Goal: Task Accomplishment & Management: Complete application form

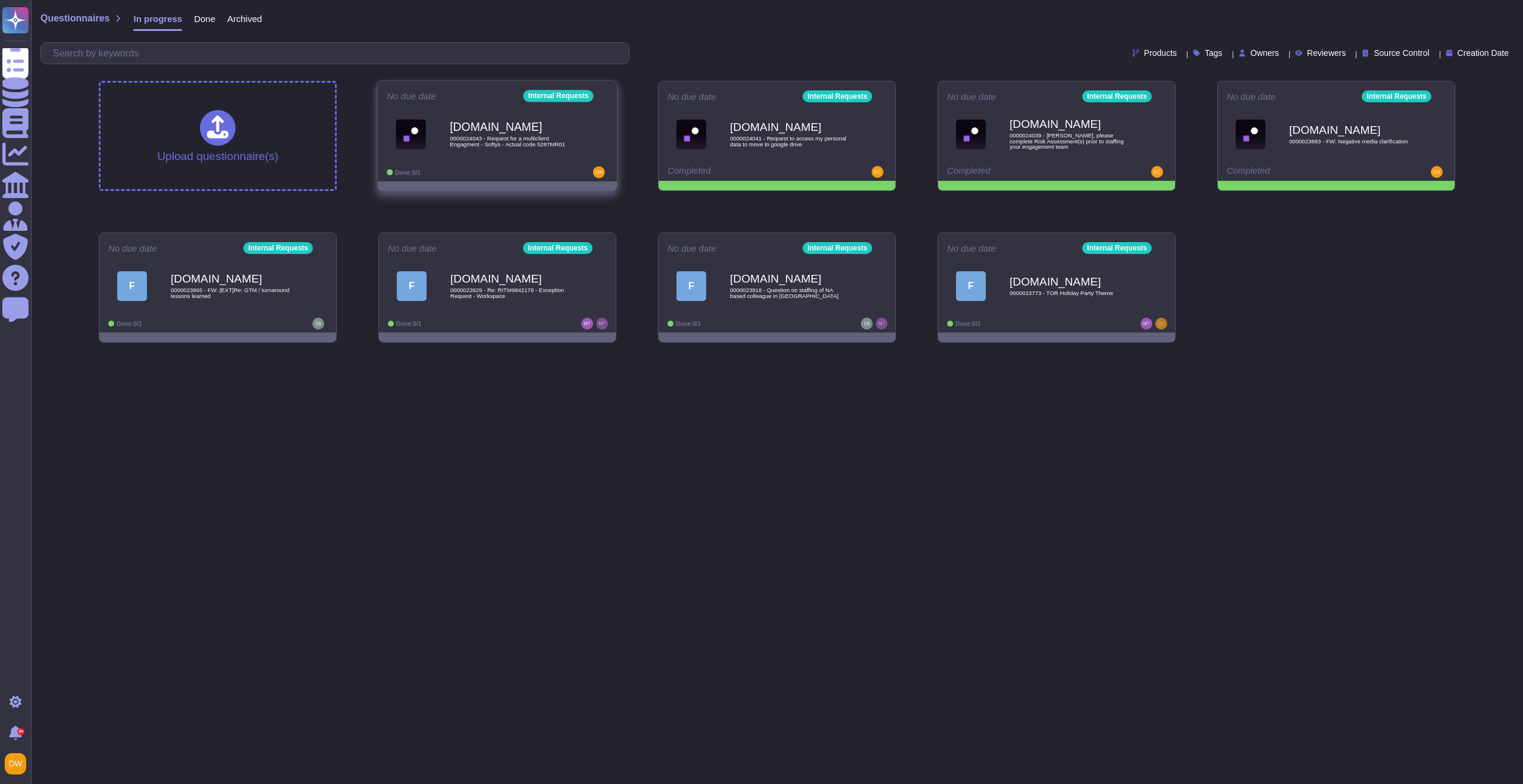
click at [542, 154] on div "[DOMAIN_NAME] 0000024043 - Request for a multiclient Engagment - Softys - Actua…" at bounding box center [509, 134] width 120 height 48
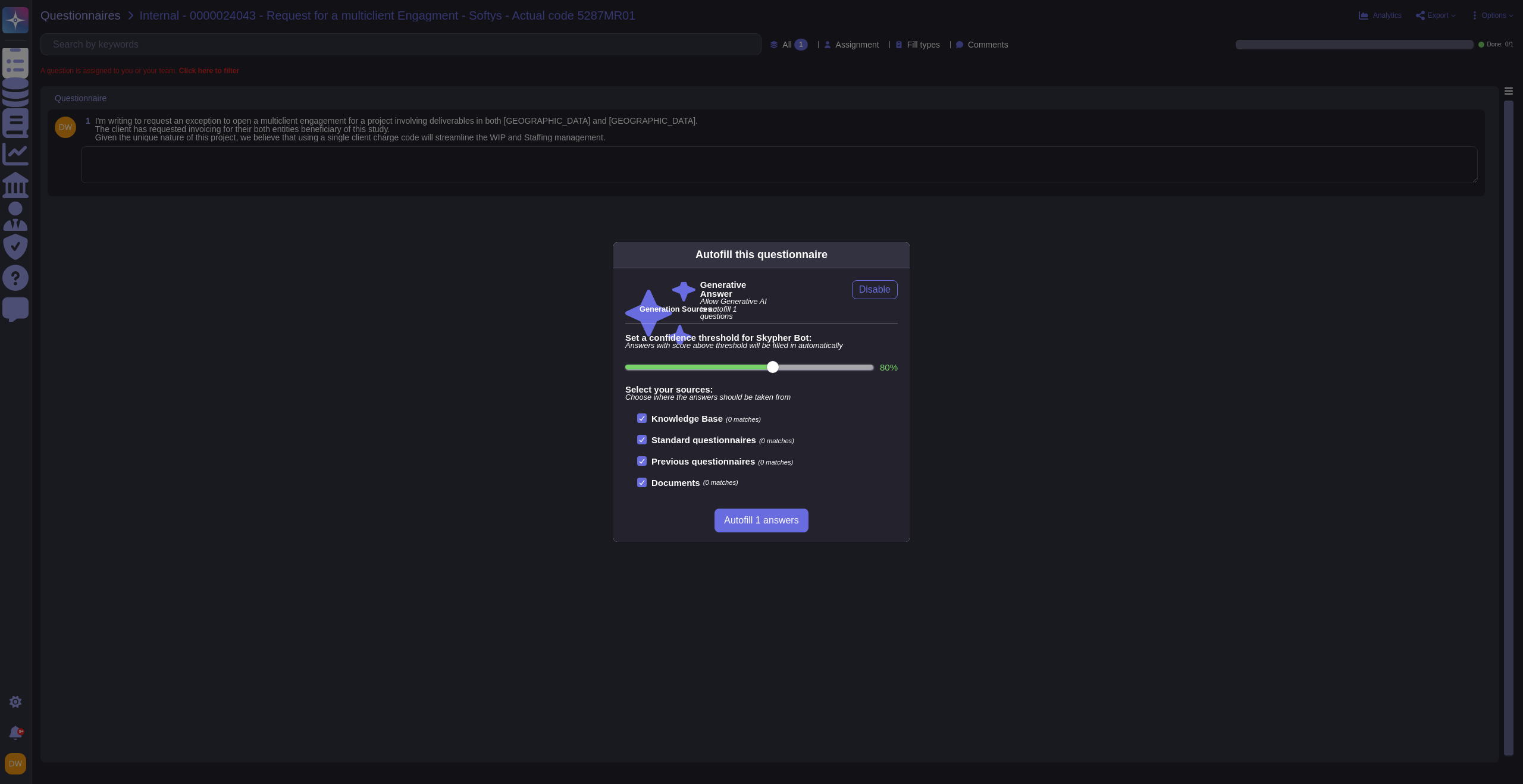
click at [347, 316] on div "Autofill this questionnaire Generative Answer Allow Generative AI to autofill 1…" at bounding box center [762, 392] width 1523 height 784
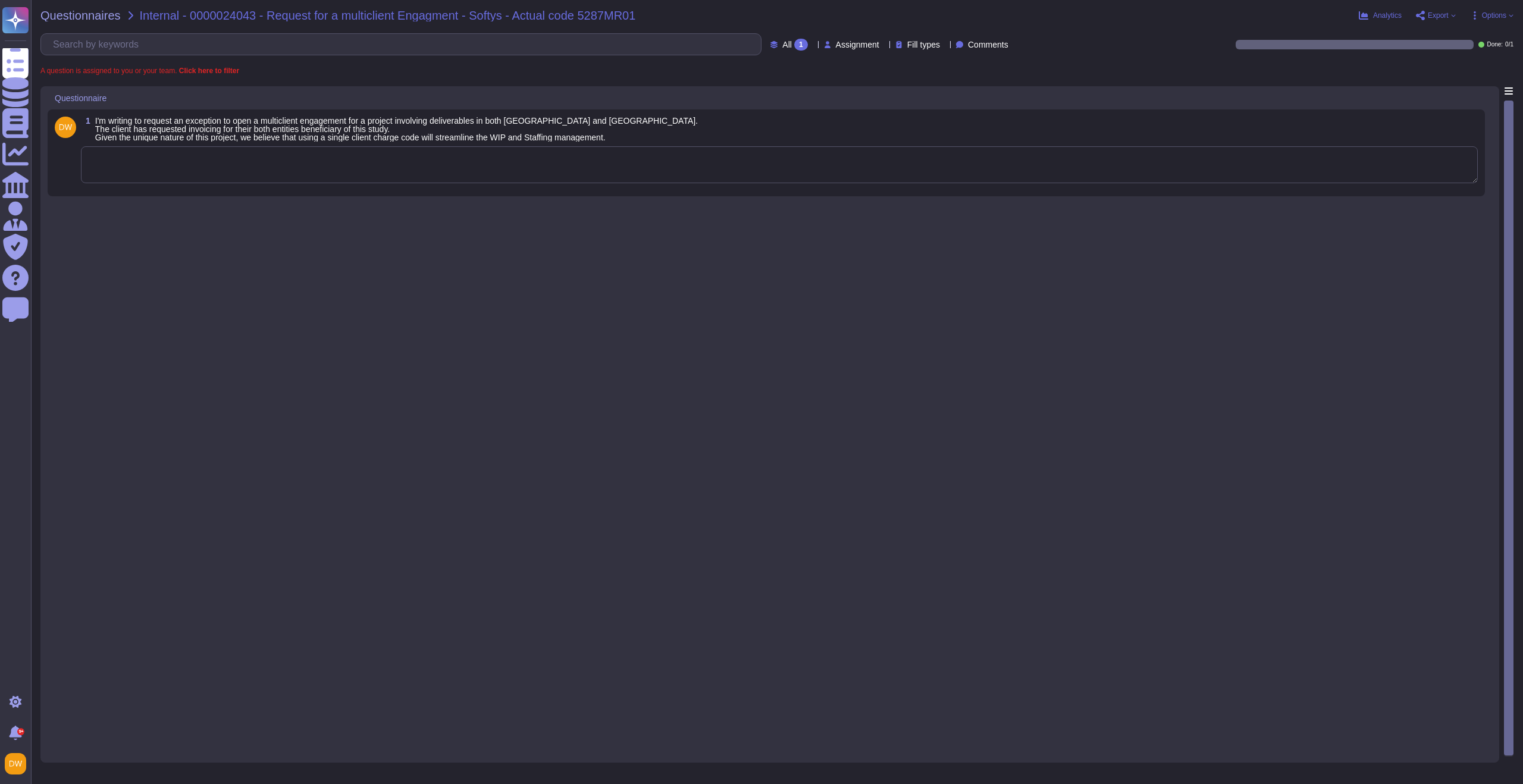
click at [366, 207] on div "1 I'm writing to request an exception to open a multiclient engagement for a pr…" at bounding box center [769, 420] width 1444 height 669
click at [381, 167] on textarea at bounding box center [779, 165] width 1397 height 37
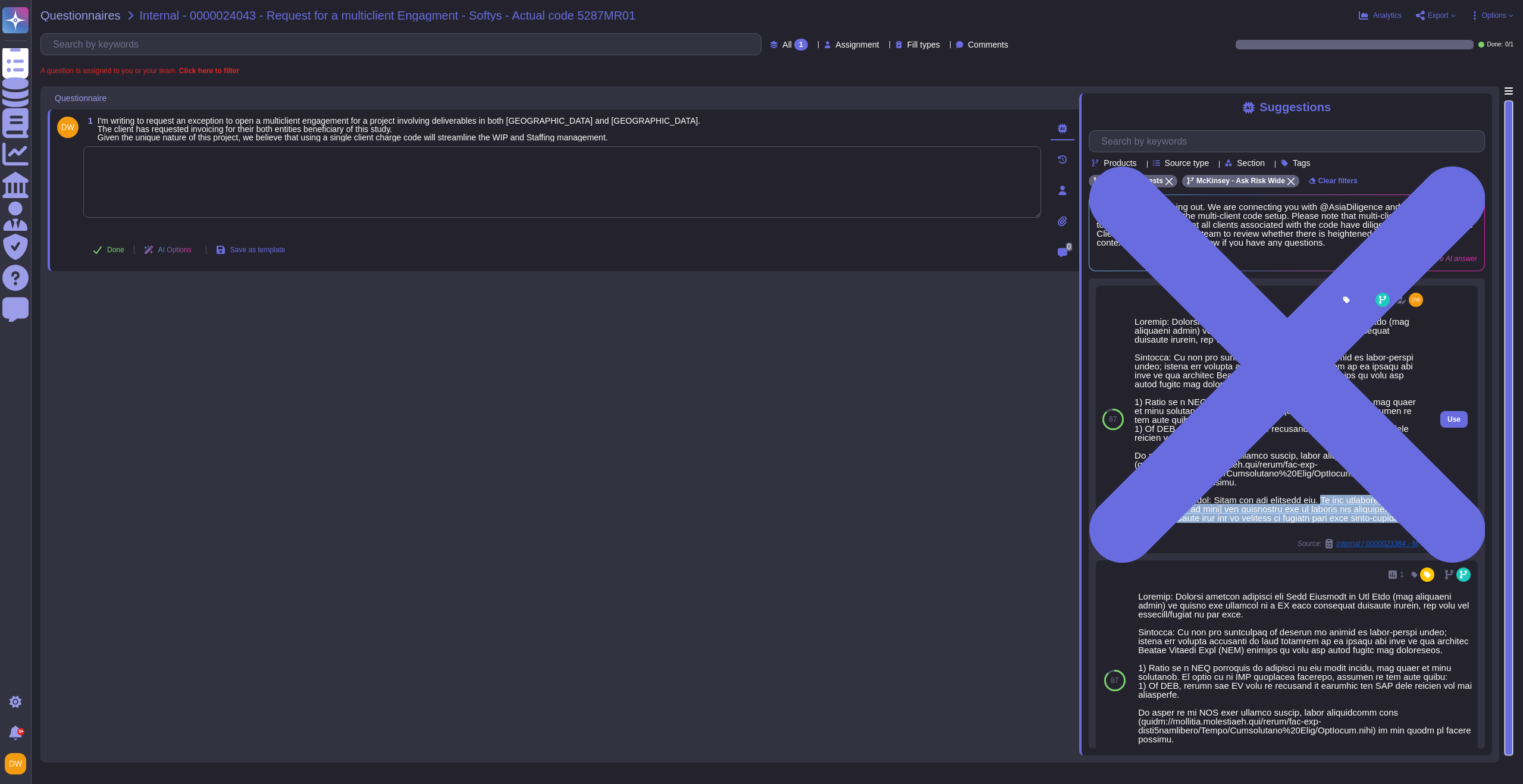
drag, startPoint x: 1270, startPoint y: 524, endPoint x: 1333, endPoint y: 501, distance: 67.1
click at [1333, 501] on div at bounding box center [1280, 424] width 291 height 214
copy div "We are including [@CSR lead advisor or team] for visibility and to provide any …"
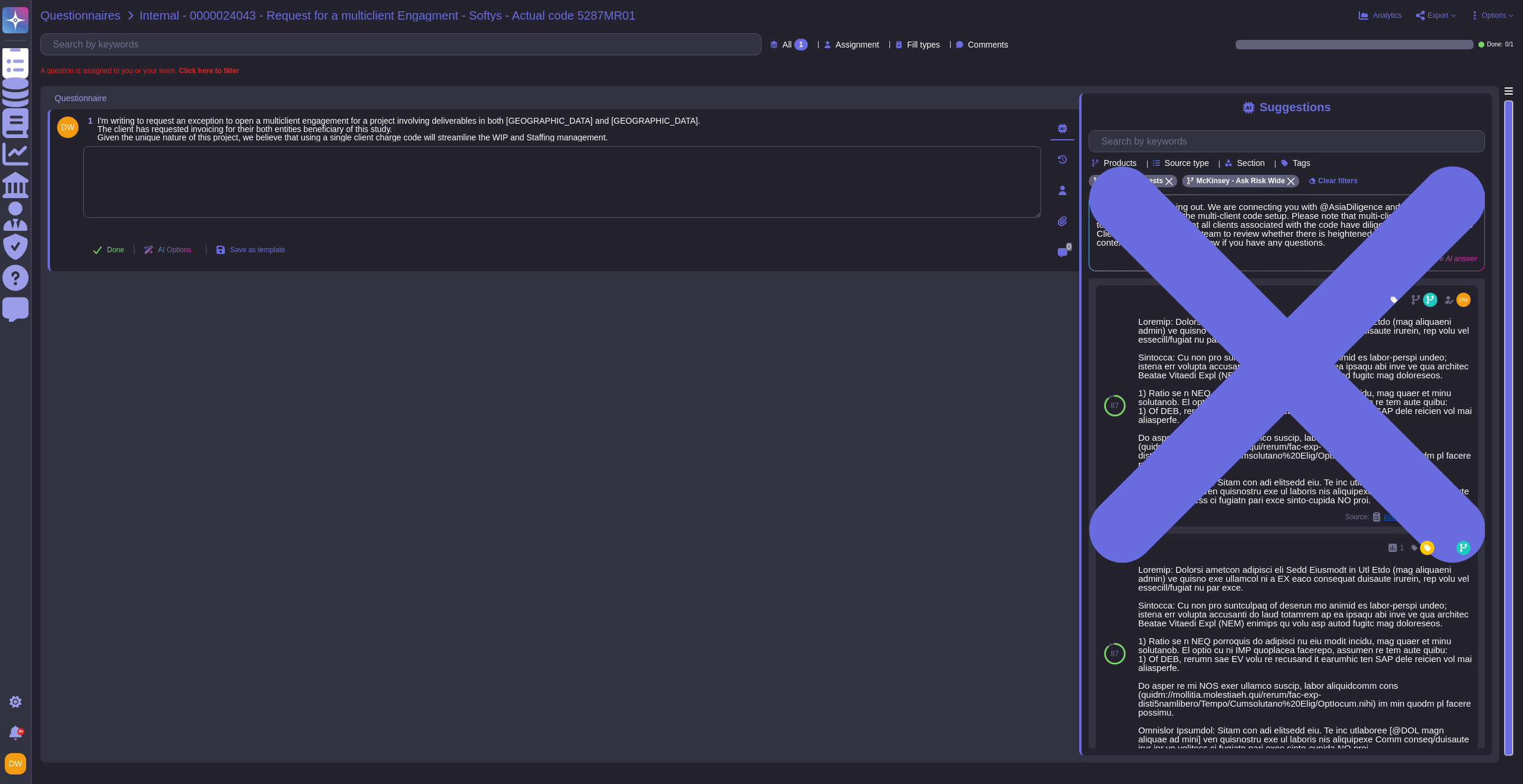
click at [84, 16] on span "Questionnaires" at bounding box center [80, 15] width 80 height 12
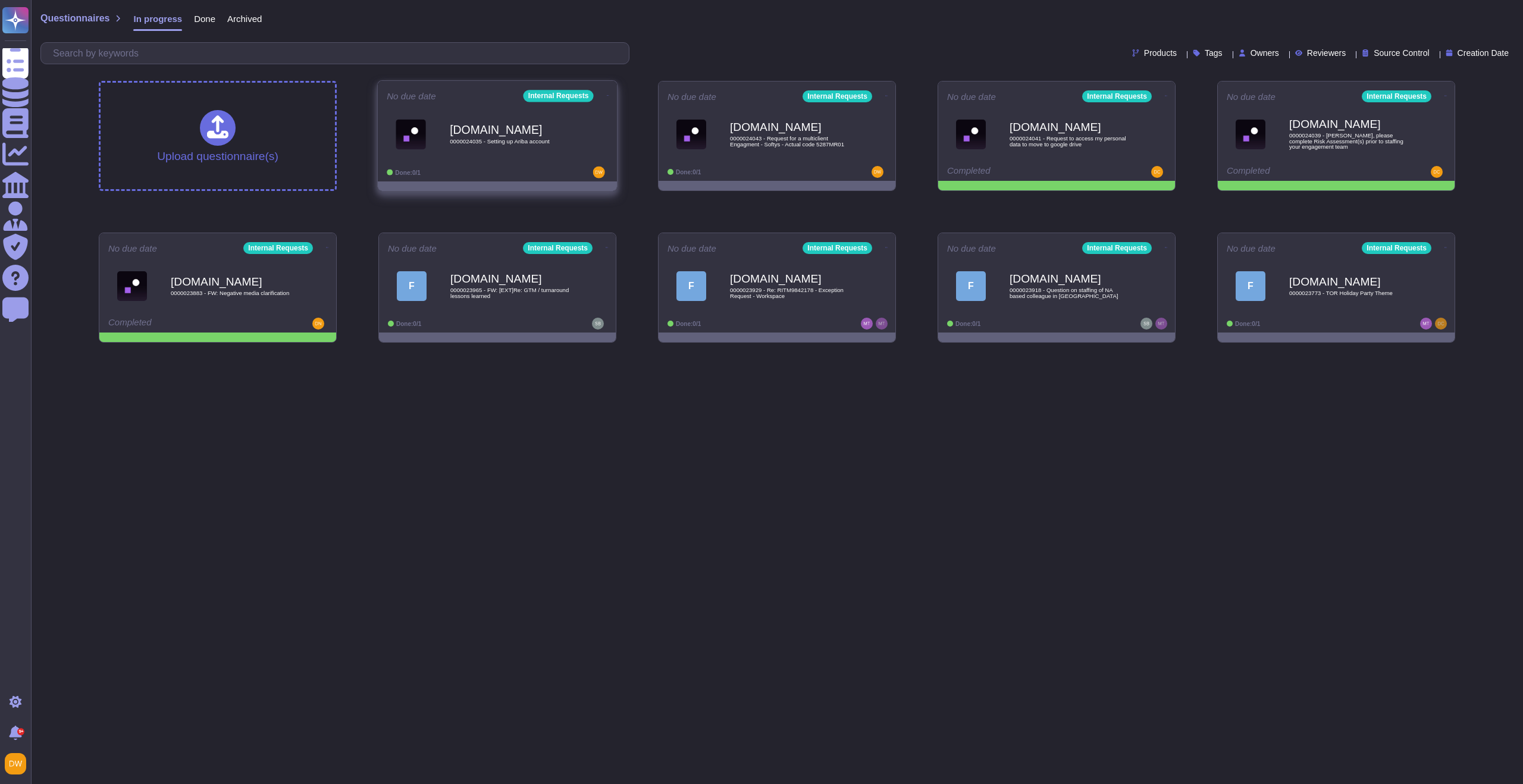
click at [542, 151] on div "[DOMAIN_NAME] 0000024035 - Setting up Ariba account" at bounding box center [509, 134] width 120 height 48
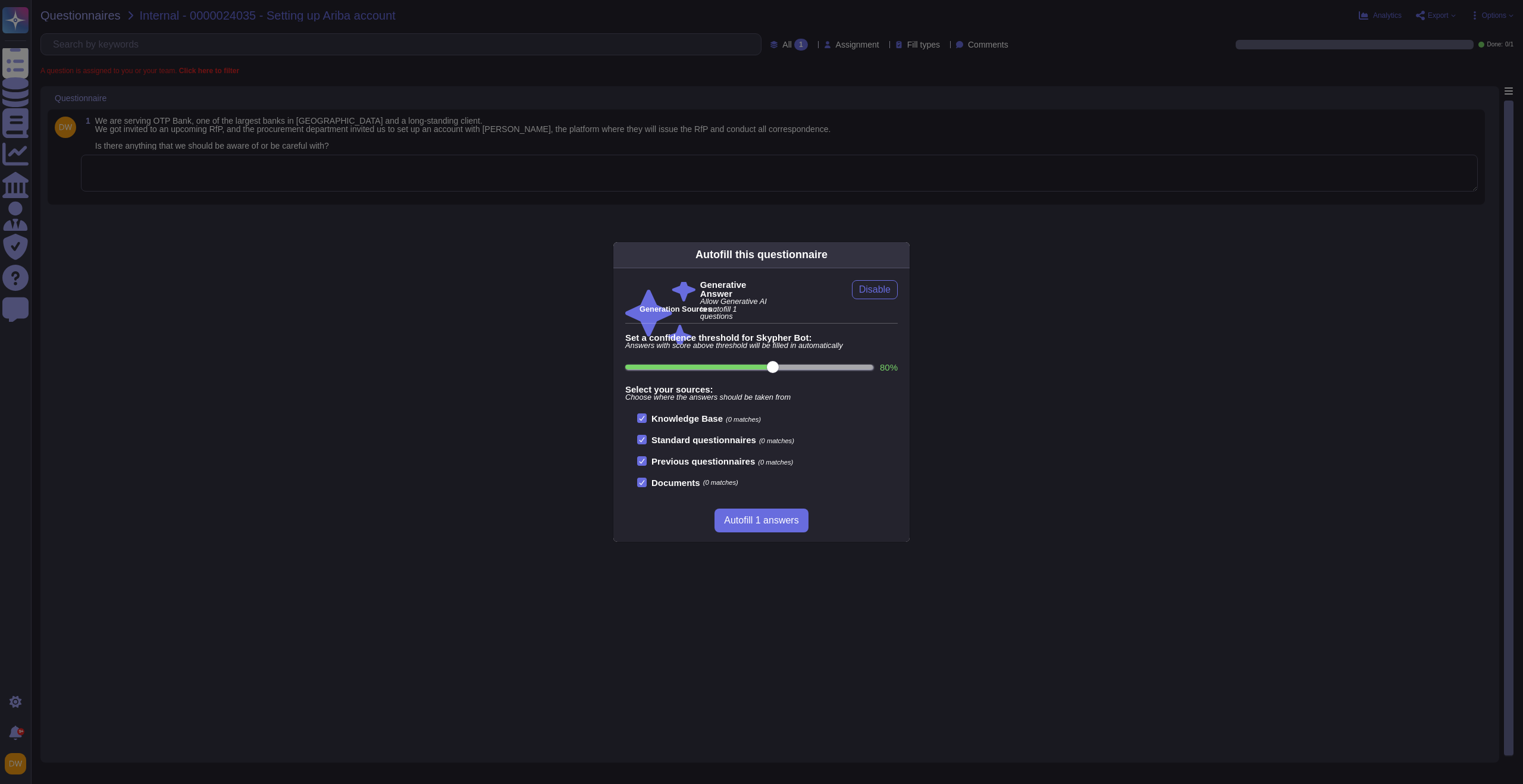
click at [386, 194] on div "Autofill this questionnaire Generative Answer Allow Generative AI to autofill 1…" at bounding box center [762, 392] width 1523 height 784
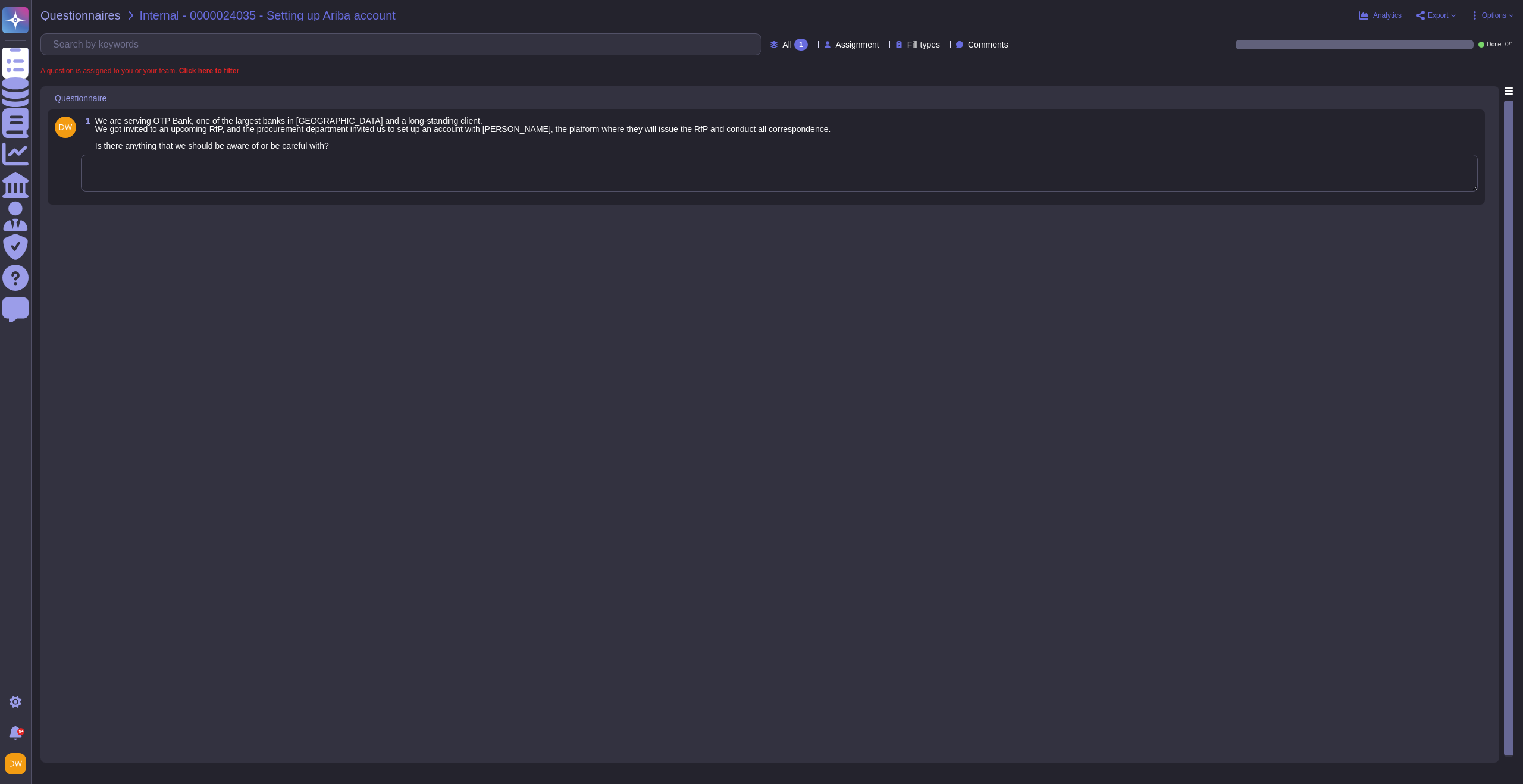
click at [488, 168] on textarea at bounding box center [779, 173] width 1397 height 37
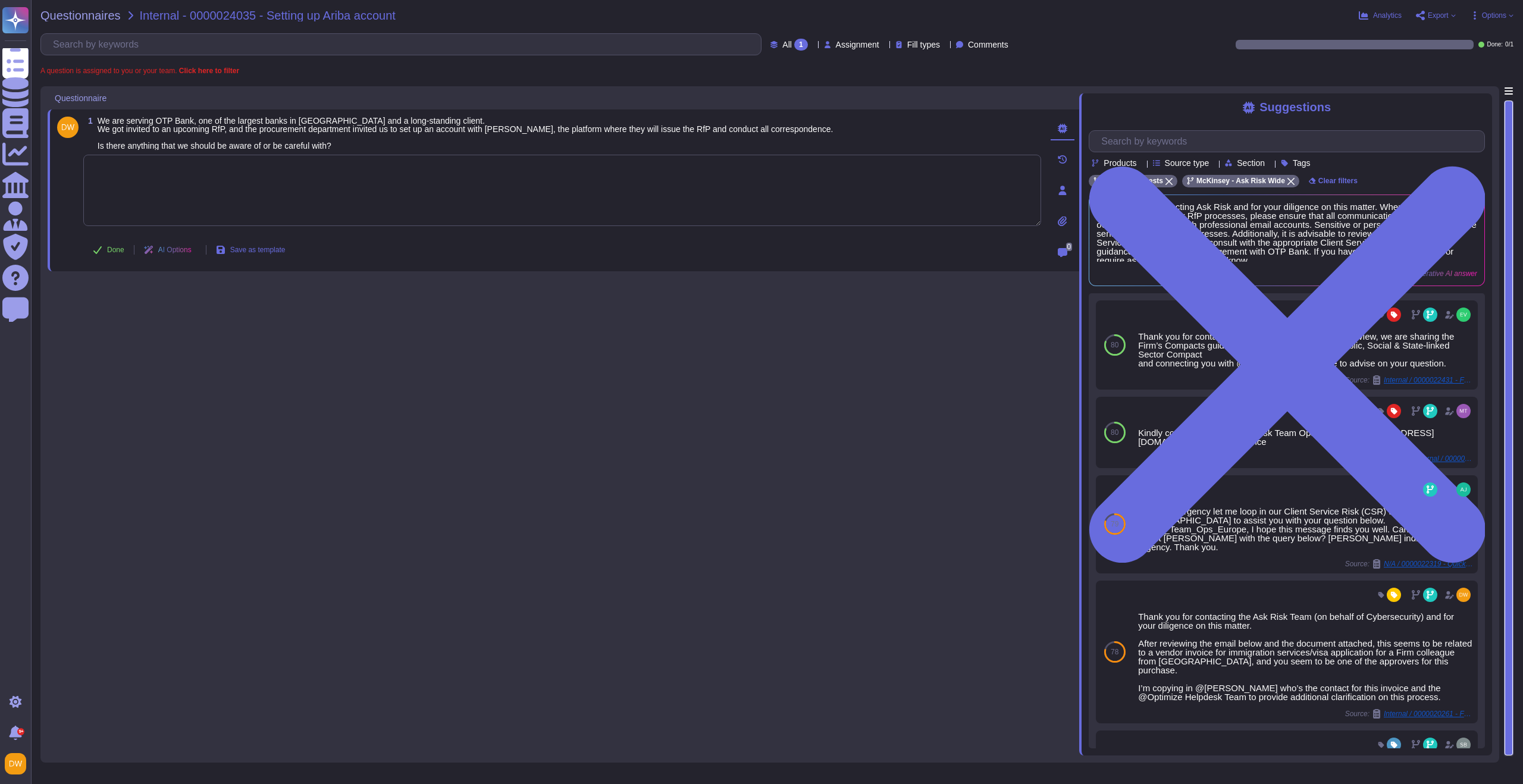
click at [386, 236] on div "Done AI Options Save as template" at bounding box center [562, 250] width 958 height 29
click at [397, 210] on textarea at bounding box center [562, 190] width 958 height 71
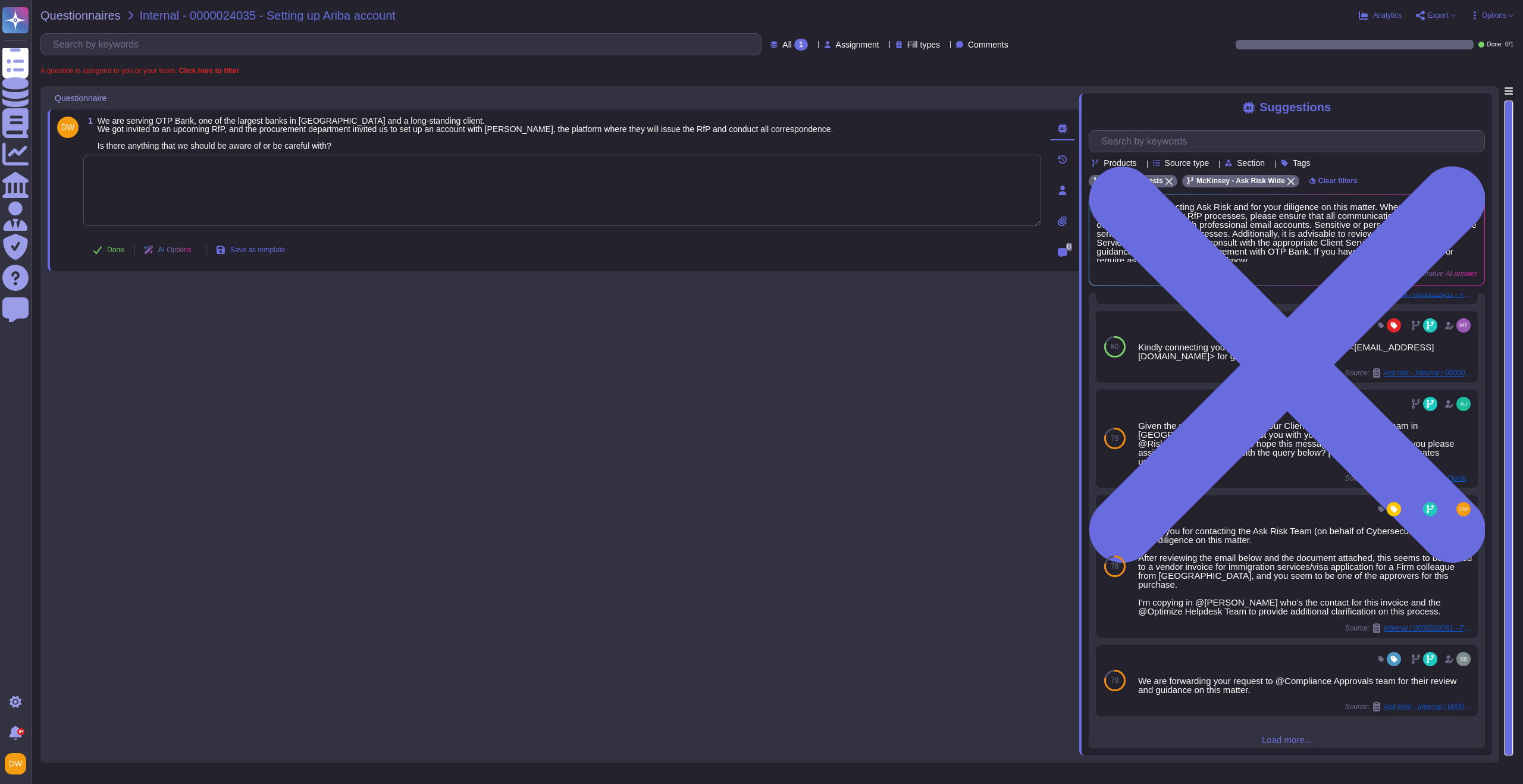
click at [1292, 736] on span "Load more..." at bounding box center [1287, 739] width 397 height 9
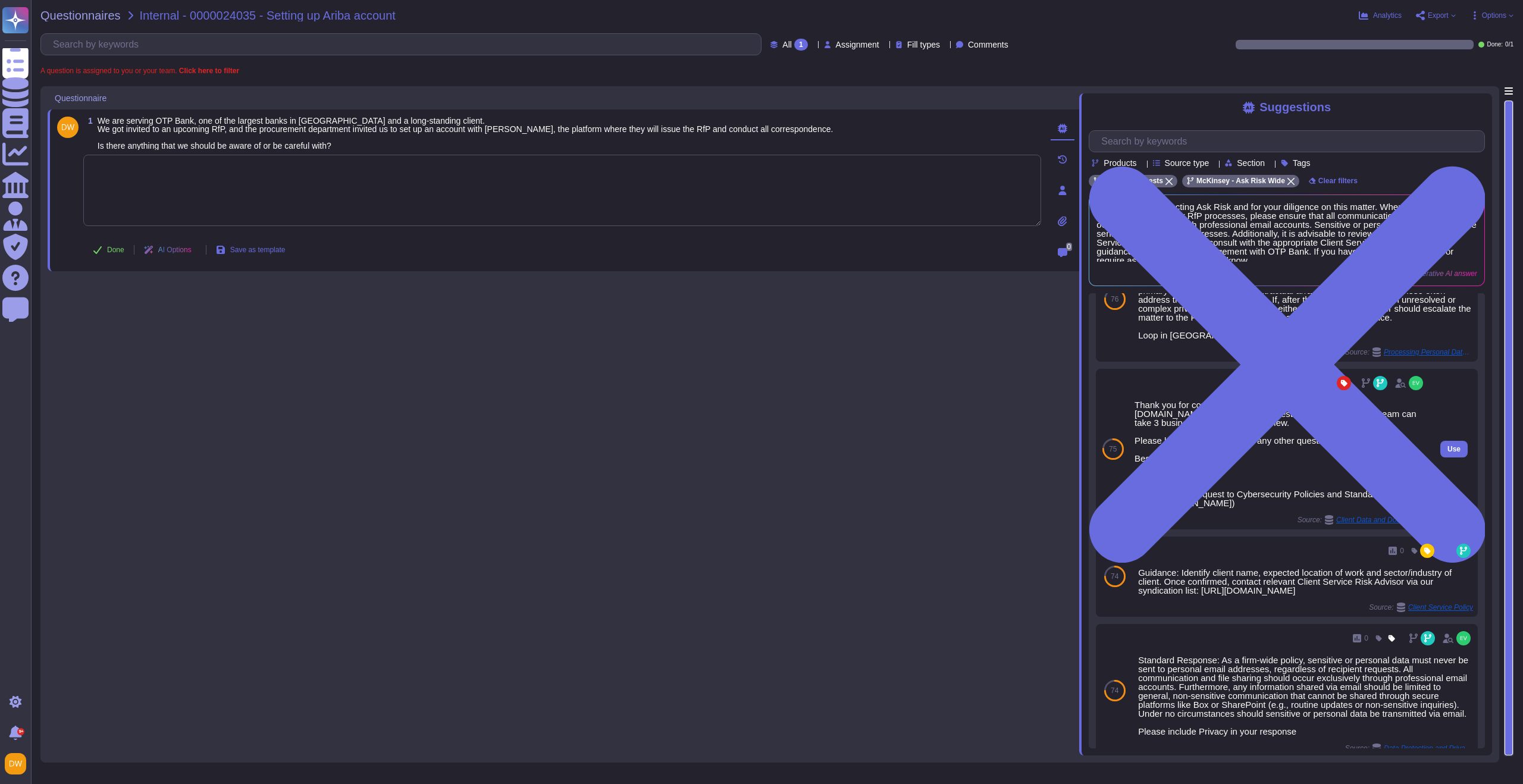
scroll to position [818, 0]
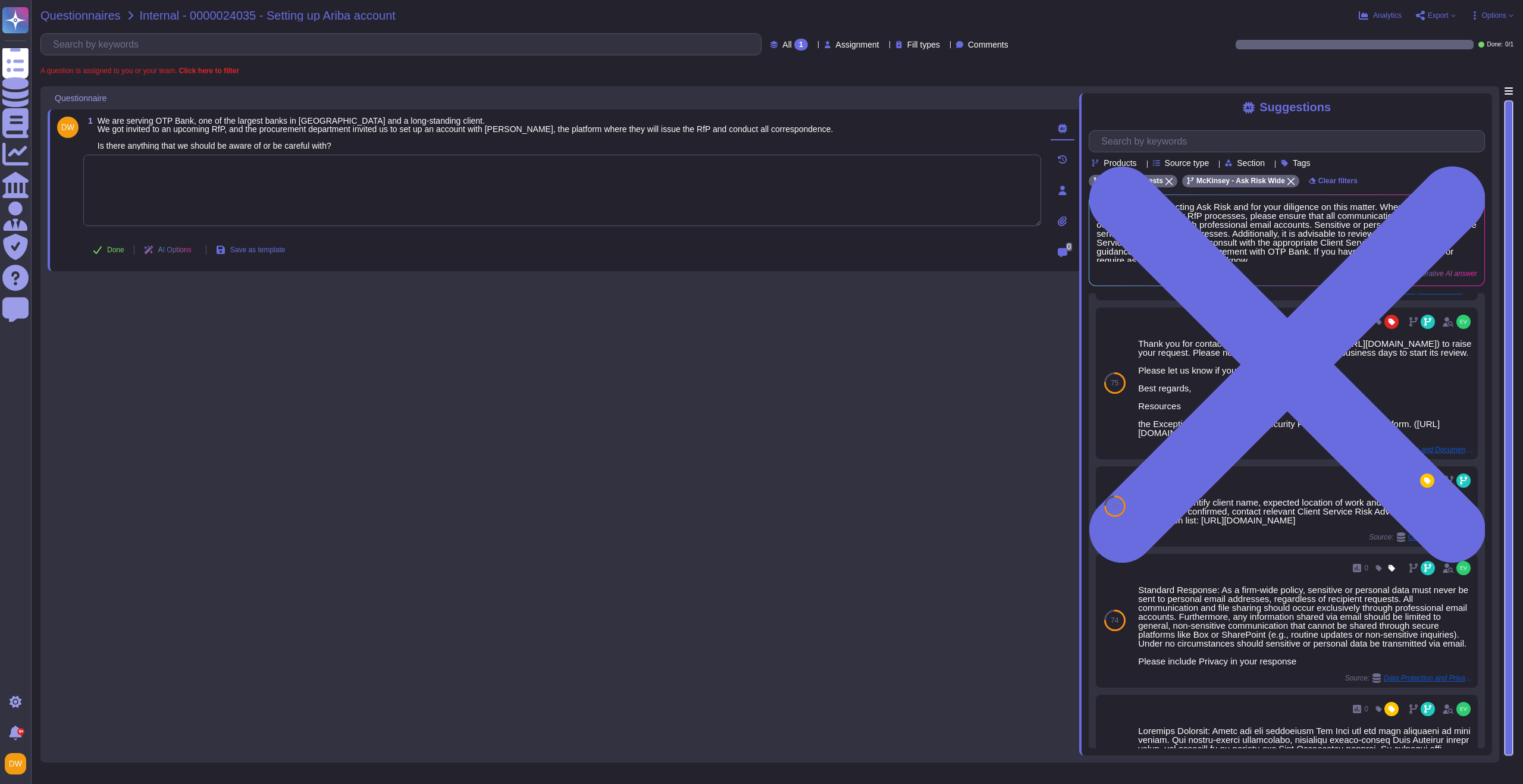
click at [84, 21] on span "Questionnaires" at bounding box center [80, 15] width 80 height 12
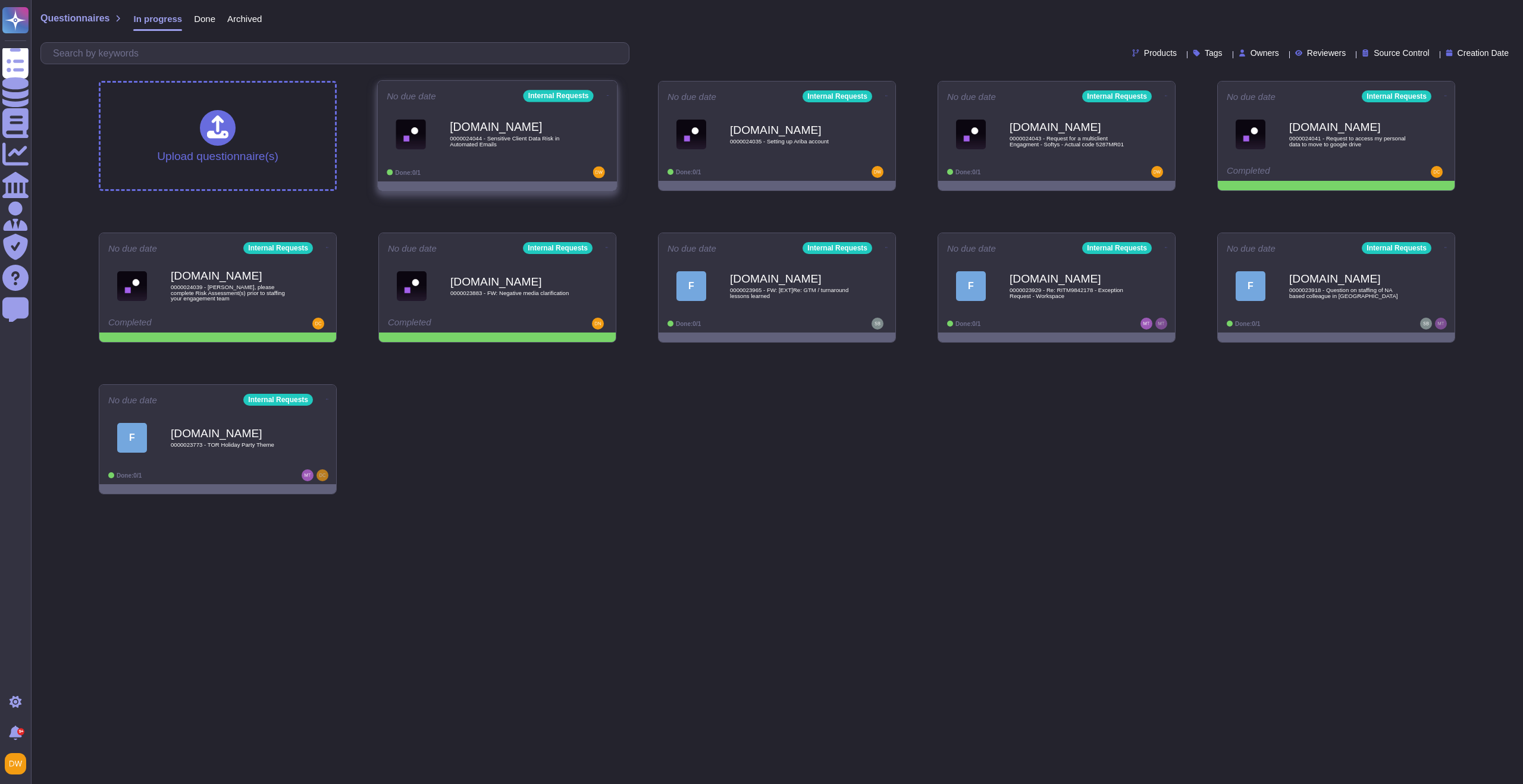
click at [546, 147] on div "[DOMAIN_NAME] 0000024044 - Sensitive Client Data Risk in Automated Emails" at bounding box center [509, 134] width 120 height 48
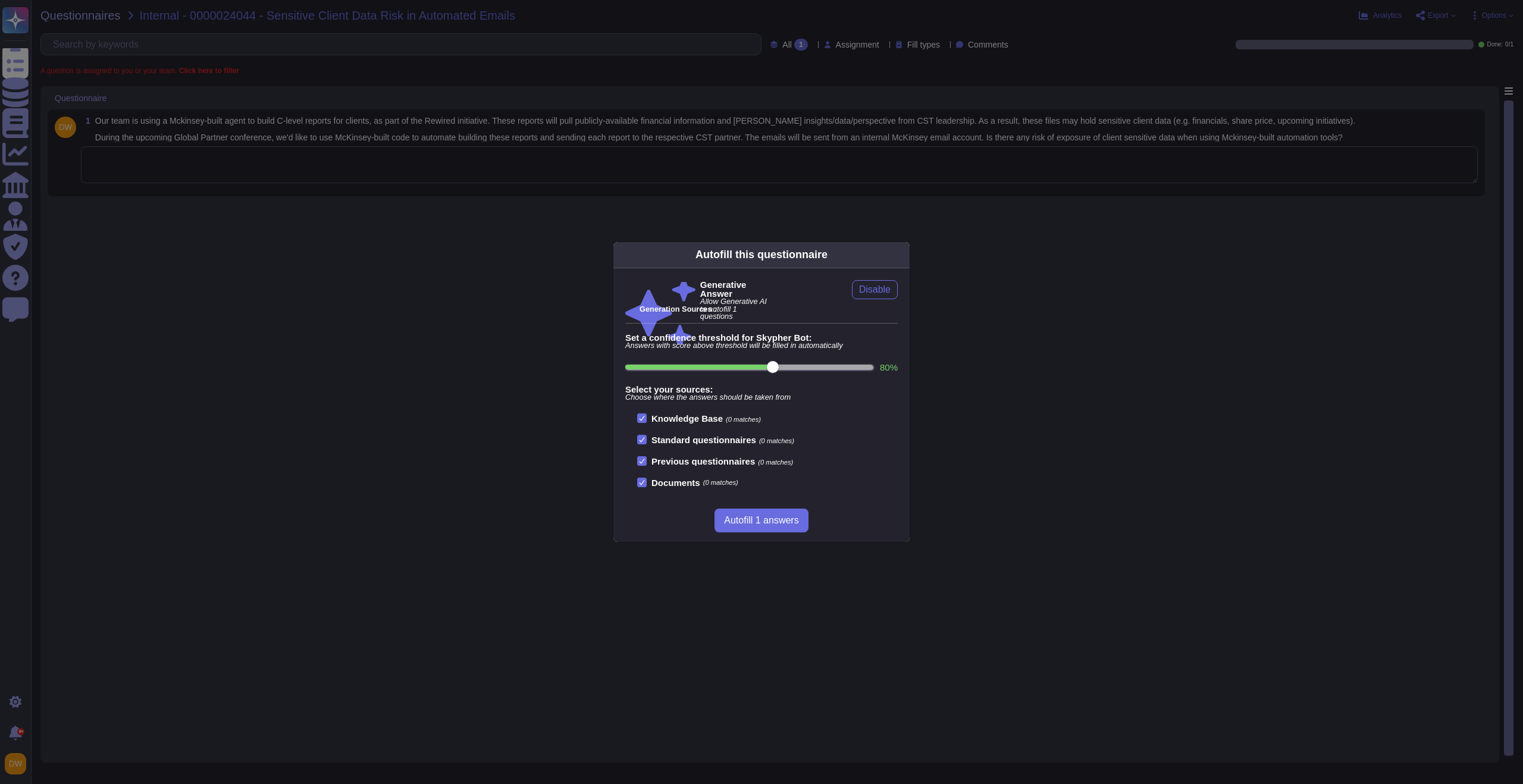
click at [375, 213] on div "Autofill this questionnaire Generative Answer Allow Generative AI to autofill 1…" at bounding box center [762, 392] width 1523 height 784
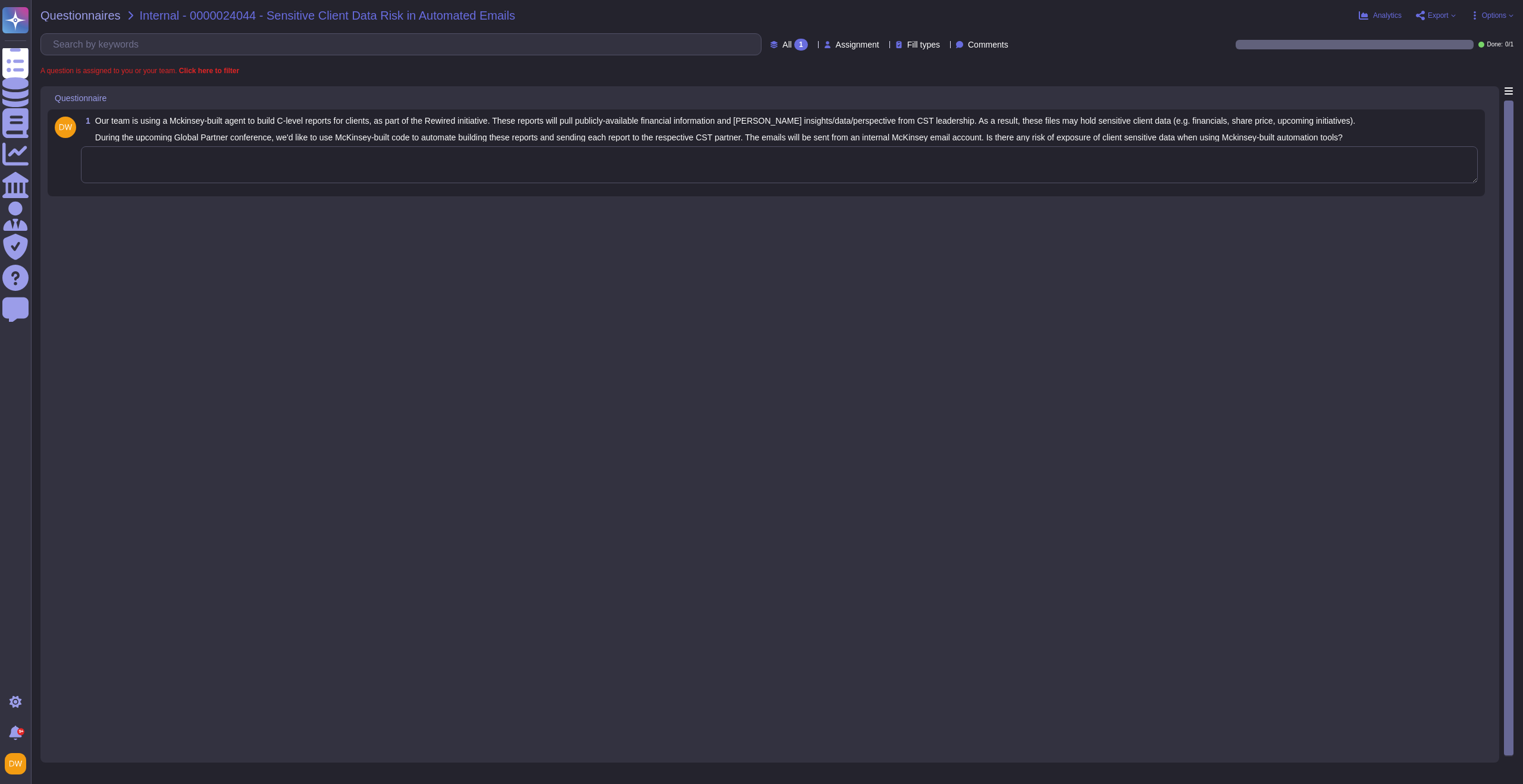
click at [406, 173] on textarea at bounding box center [779, 165] width 1397 height 37
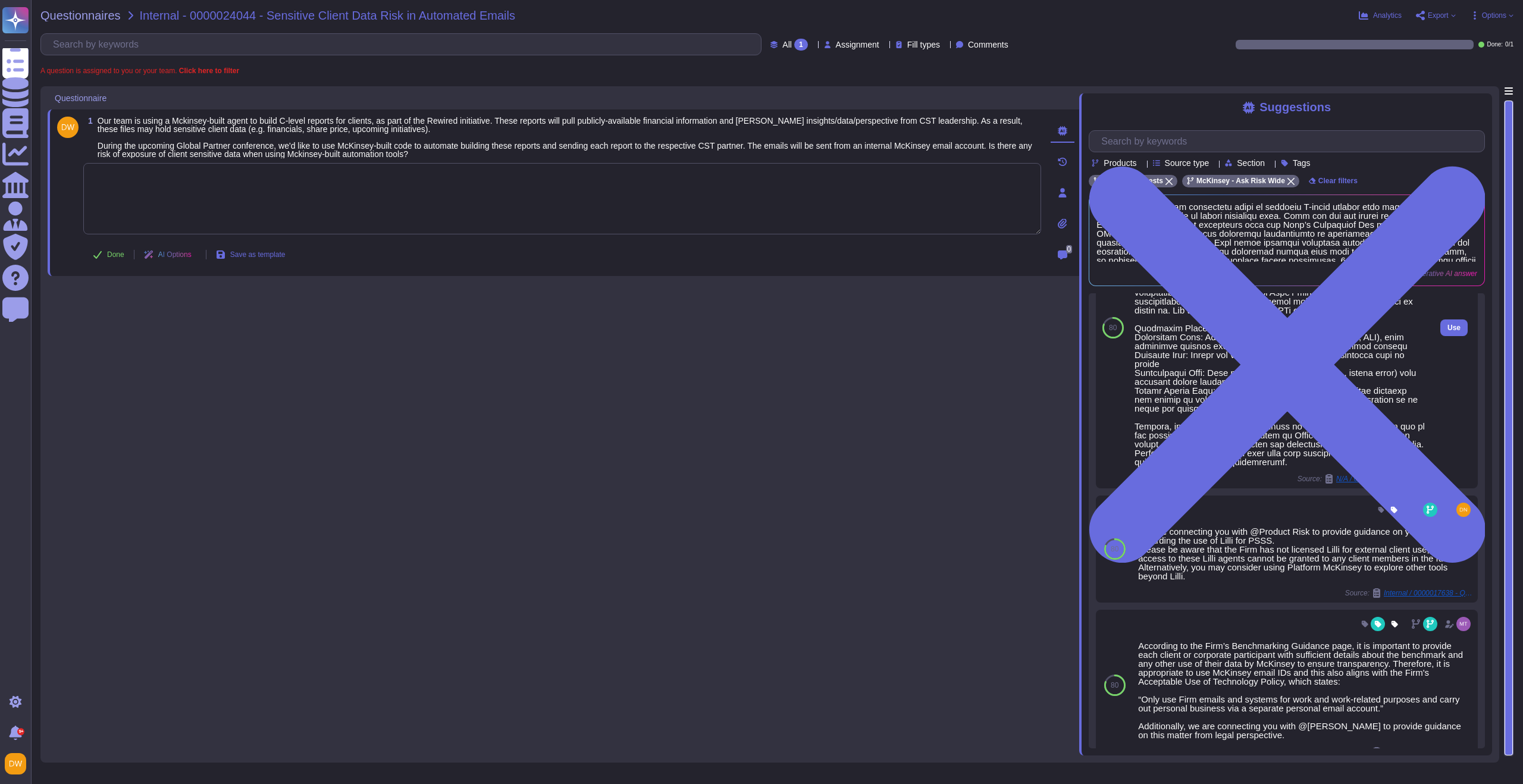
scroll to position [129, 0]
